Goal: Find specific page/section: Find specific page/section

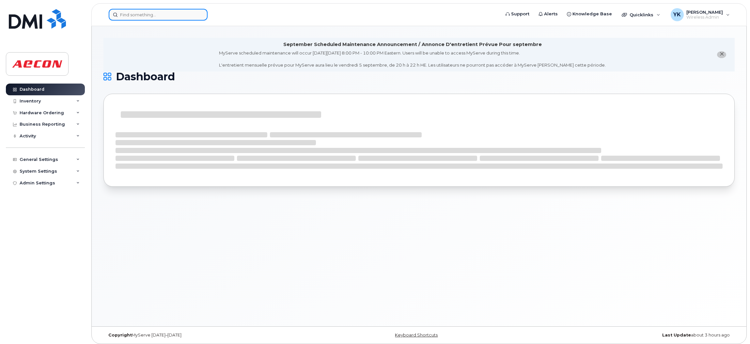
click at [183, 12] on input at bounding box center [158, 15] width 99 height 12
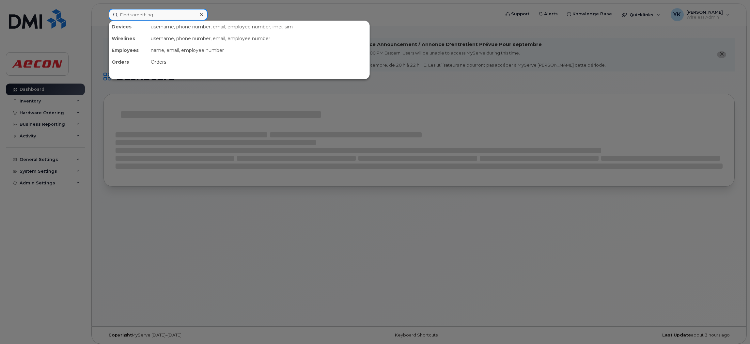
paste input "30104009"
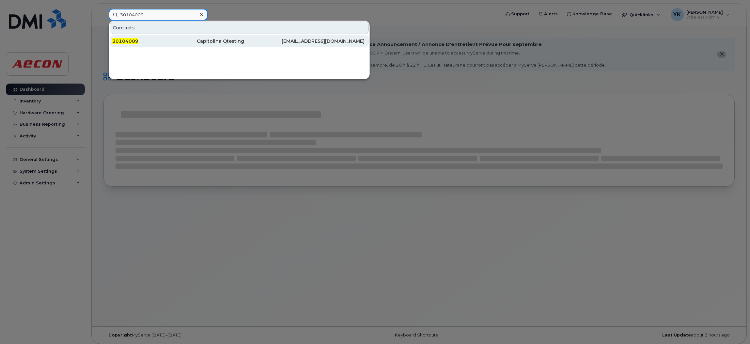
type input "30104009"
click at [152, 42] on div "30104009" at bounding box center [154, 41] width 85 height 7
